Goal: Task Accomplishment & Management: Use online tool/utility

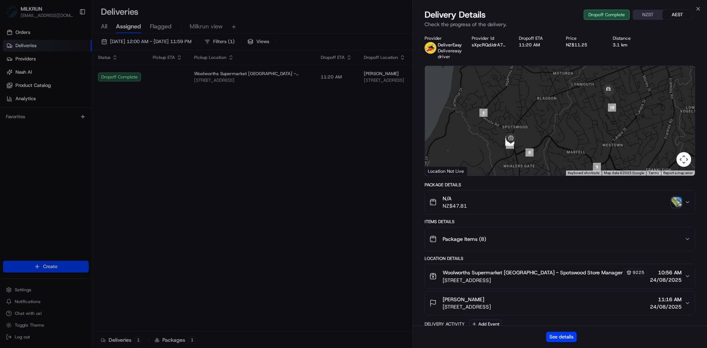
click at [697, 9] on icon "button" at bounding box center [698, 9] width 6 height 6
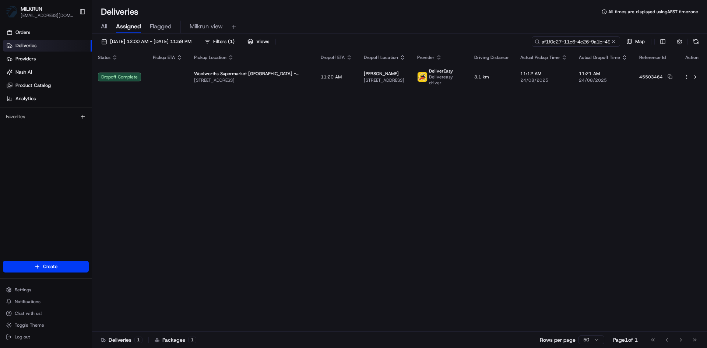
click at [582, 39] on input "af1f0c27-11c6-4e26-9a1b-4967e6b89f0f" at bounding box center [576, 41] width 88 height 10
paste input "7228da9c-fe13-4959-af2d-3a004550c2a4"
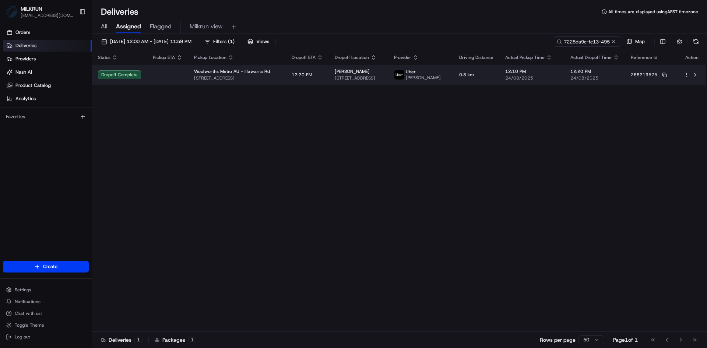
click at [147, 76] on td at bounding box center [167, 75] width 41 height 20
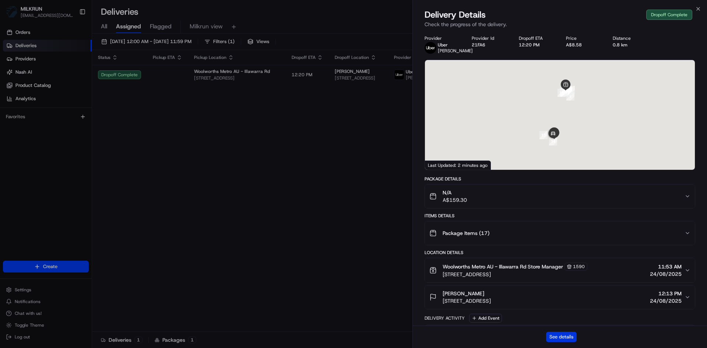
click at [559, 337] on button "See details" at bounding box center [561, 337] width 31 height 10
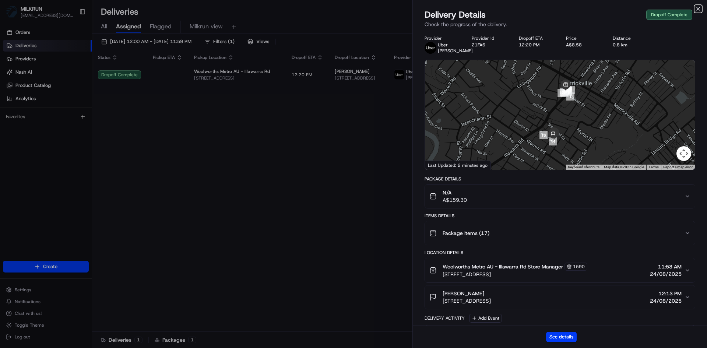
click at [698, 8] on icon "button" at bounding box center [698, 9] width 6 height 6
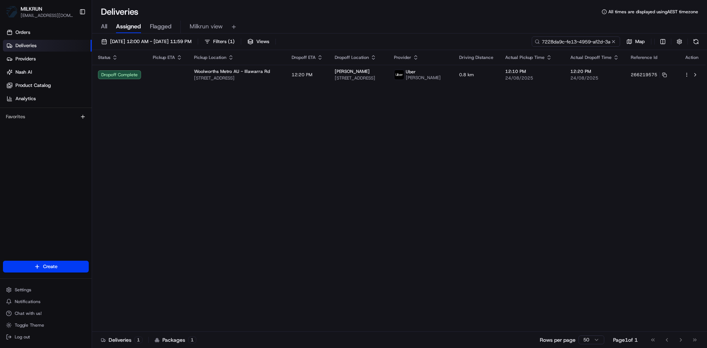
click at [577, 42] on input "7228da9c-fe13-4959-af2d-3a004550c2a4" at bounding box center [576, 41] width 88 height 10
paste input "6720b35d-a781-4610-89e8-617e4b98a41d"
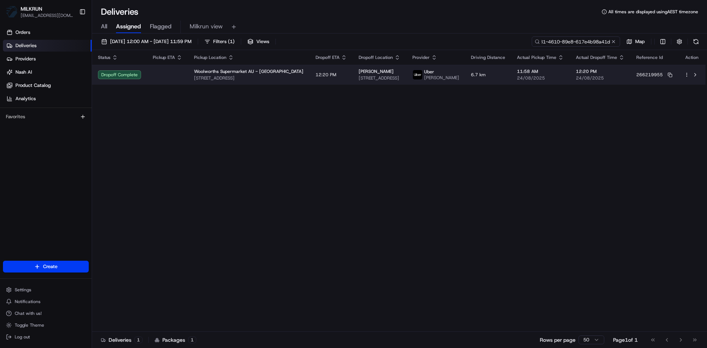
type input "6720b35d-a781-4610-89e8-617e4b98a41d"
click at [150, 77] on td at bounding box center [167, 75] width 41 height 20
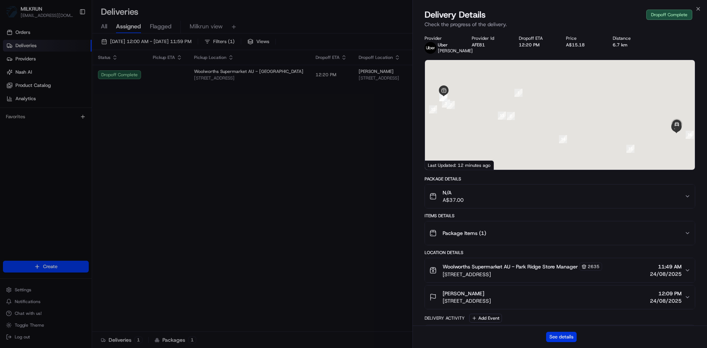
click at [554, 335] on button "See details" at bounding box center [561, 337] width 31 height 10
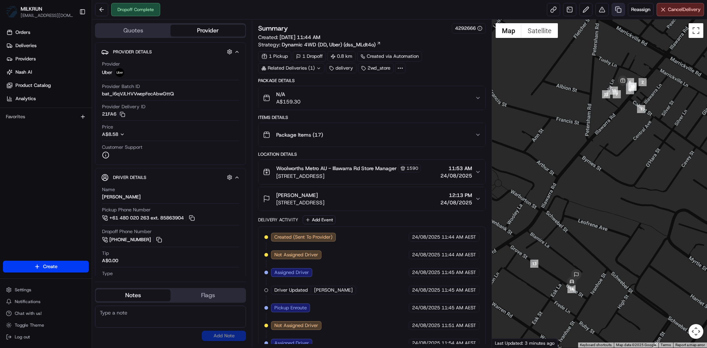
click at [618, 7] on link at bounding box center [618, 9] width 13 height 13
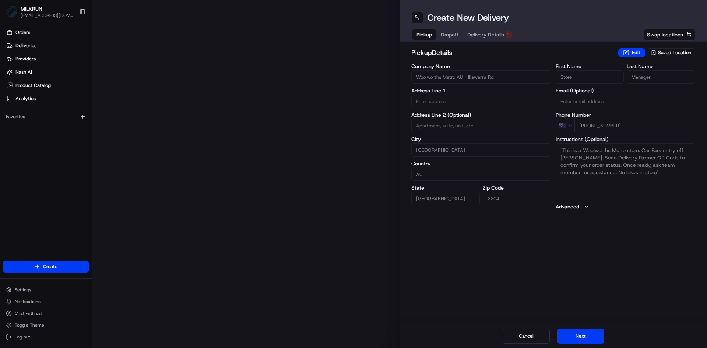
type input "258 Illawarra Rd"
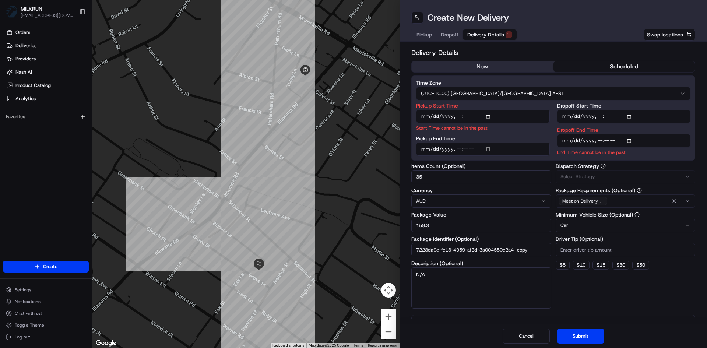
click at [489, 36] on span "Delivery Details" at bounding box center [485, 34] width 37 height 7
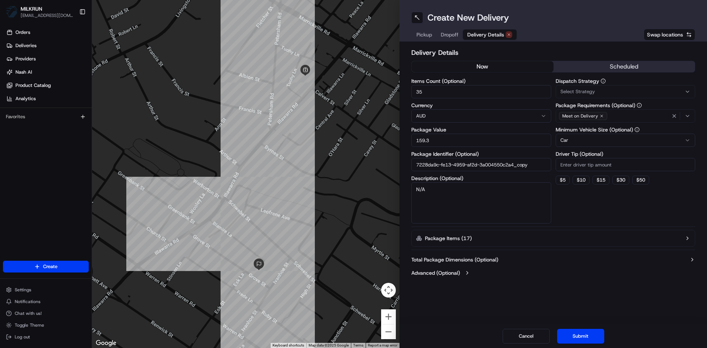
click at [479, 67] on button "now" at bounding box center [483, 66] width 142 height 11
click at [591, 335] on button "Submit" at bounding box center [580, 336] width 47 height 15
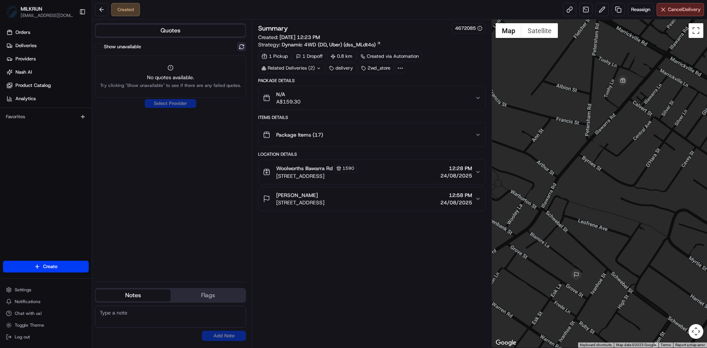
click at [240, 43] on button at bounding box center [241, 46] width 9 height 9
click at [317, 66] on icon at bounding box center [318, 68] width 5 height 5
click at [327, 97] on span "job_4nUGjRcqwA5ygGEwErwPui" at bounding box center [310, 97] width 72 height 7
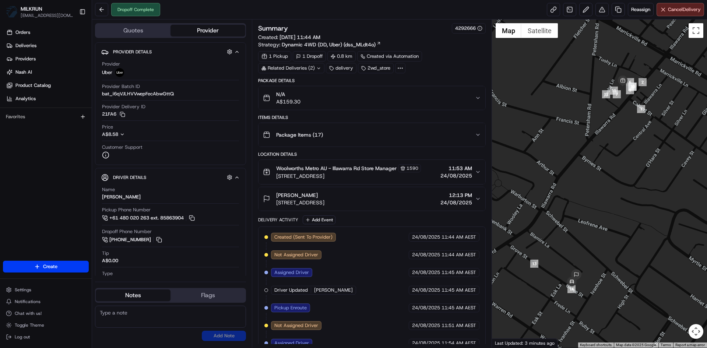
click at [318, 65] on div "Related Deliveries (2)" at bounding box center [291, 68] width 66 height 10
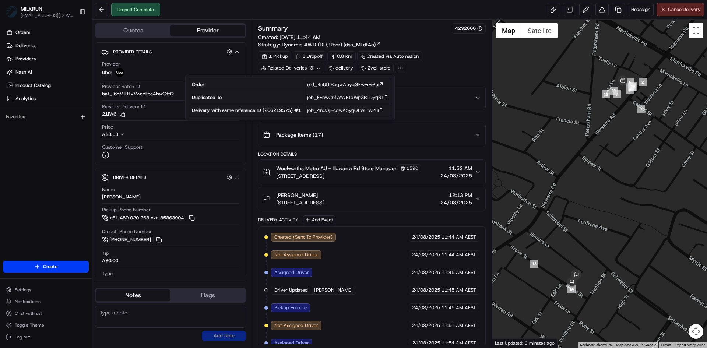
click at [336, 96] on span "job_EFnwC5fWWFTdWp3RLDyqST" at bounding box center [345, 97] width 77 height 7
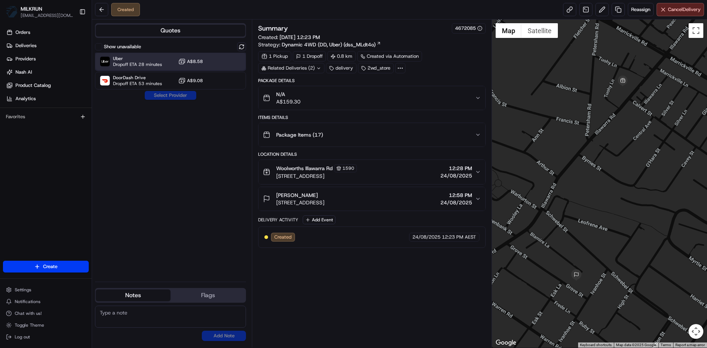
click at [134, 57] on span "Uber" at bounding box center [137, 59] width 49 height 6
click at [159, 96] on button "Assign Provider" at bounding box center [170, 95] width 52 height 9
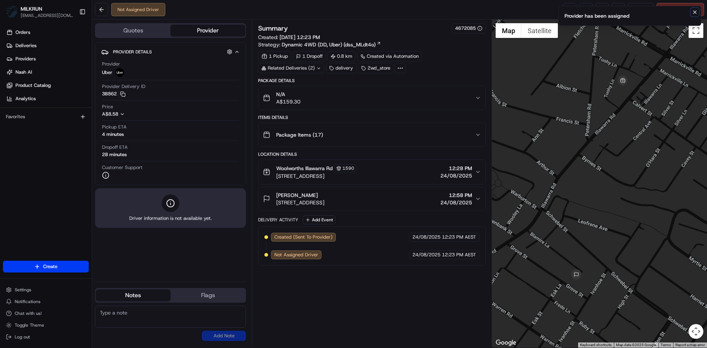
click at [695, 12] on icon "Notifications (F8)" at bounding box center [695, 12] width 6 height 6
click at [568, 11] on link at bounding box center [569, 9] width 13 height 13
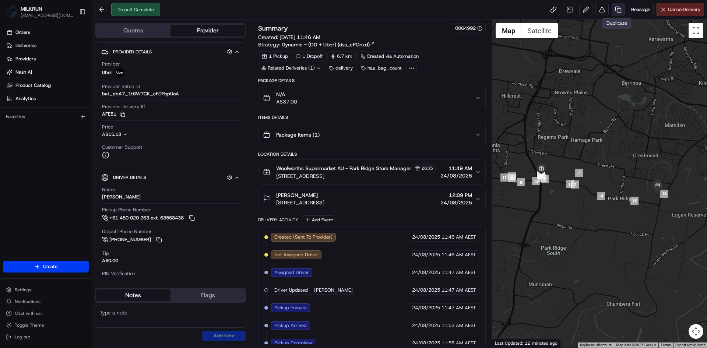
click at [615, 8] on link at bounding box center [618, 9] width 13 height 13
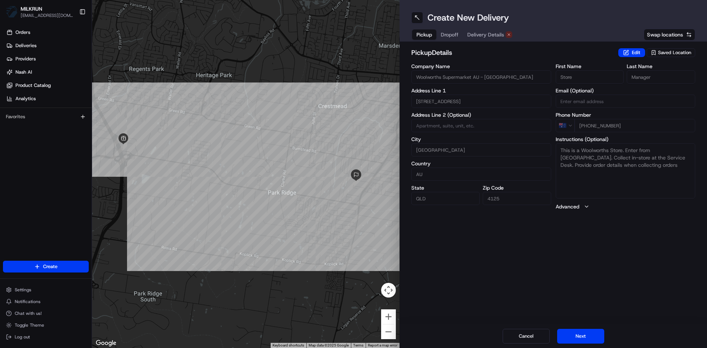
click at [497, 31] on button "Delivery Details" at bounding box center [490, 34] width 54 height 10
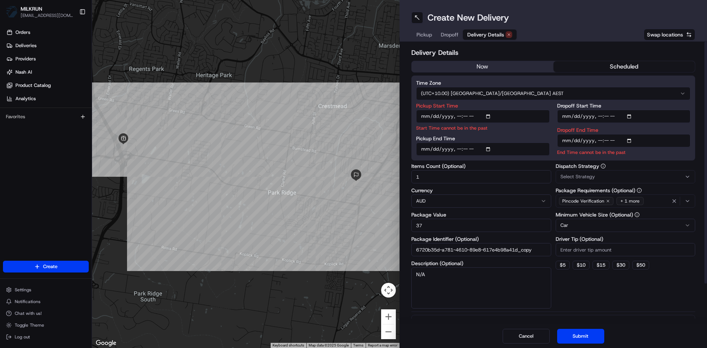
click at [465, 65] on button "now" at bounding box center [483, 66] width 142 height 11
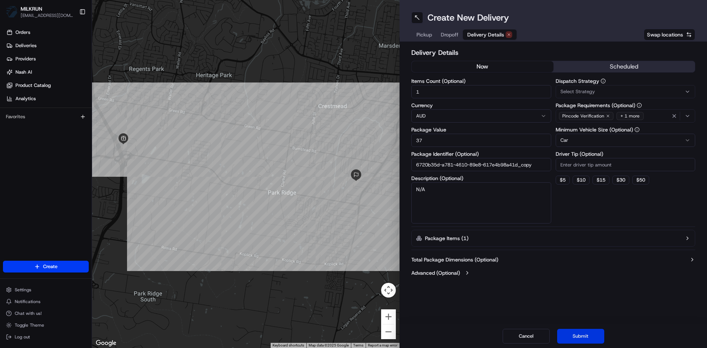
click at [586, 333] on button "Submit" at bounding box center [580, 336] width 47 height 15
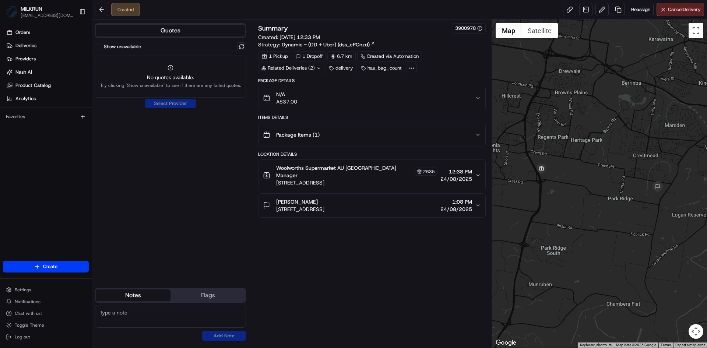
click at [318, 66] on icon at bounding box center [318, 68] width 5 height 5
click at [285, 97] on span "job_eazAv4nC2XkcLKfS6TeArq" at bounding box center [310, 97] width 68 height 7
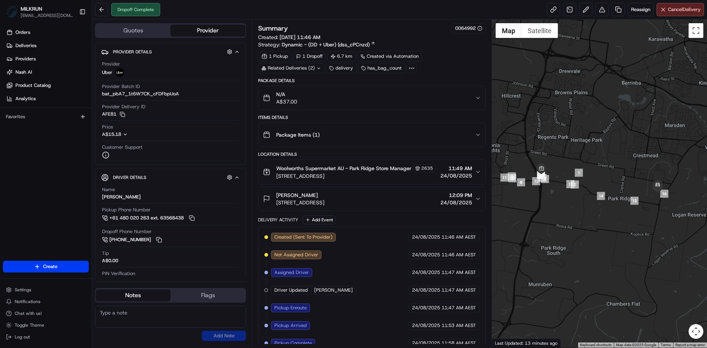
click at [319, 70] on icon at bounding box center [318, 68] width 5 height 5
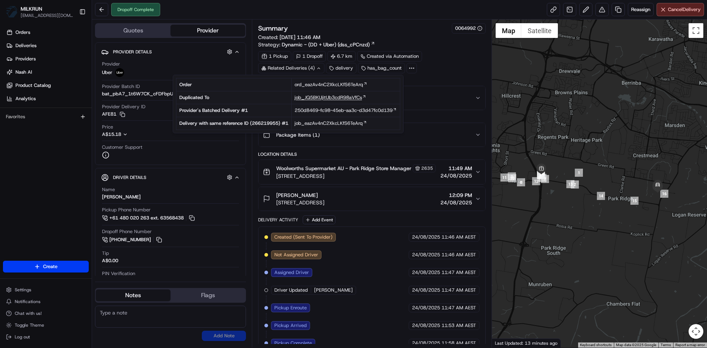
click at [325, 98] on span "job_JQ5BKUjitUb3cdR98aVfCs" at bounding box center [328, 97] width 67 height 7
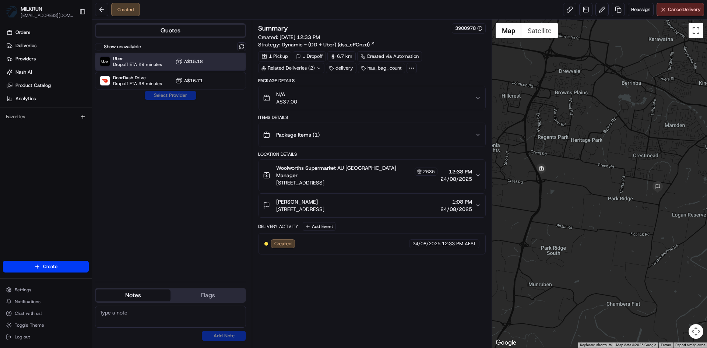
click at [143, 59] on span "Uber" at bounding box center [137, 59] width 49 height 6
click at [162, 94] on button "Assign Provider" at bounding box center [170, 95] width 52 height 9
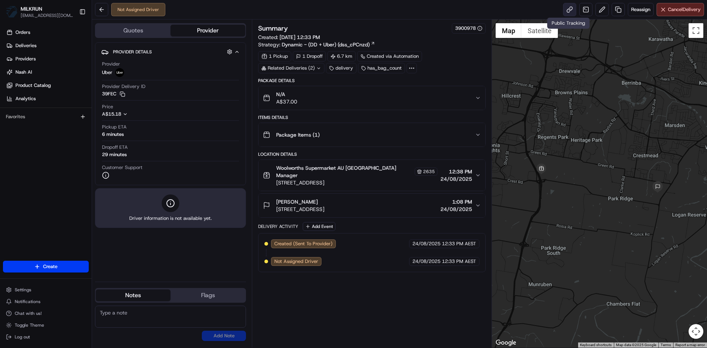
click at [570, 8] on link at bounding box center [569, 9] width 13 height 13
